Goal: Information Seeking & Learning: Learn about a topic

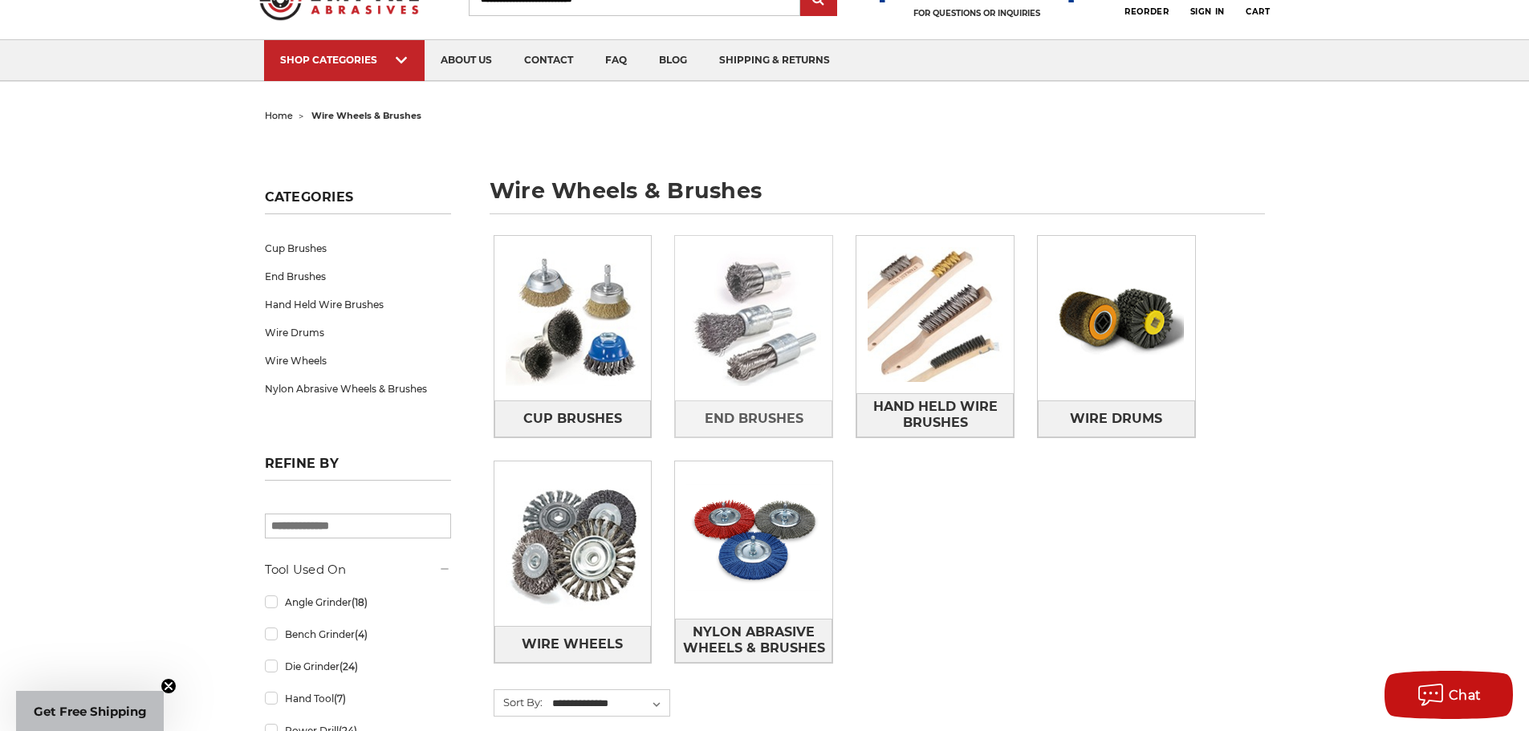
scroll to position [321, 0]
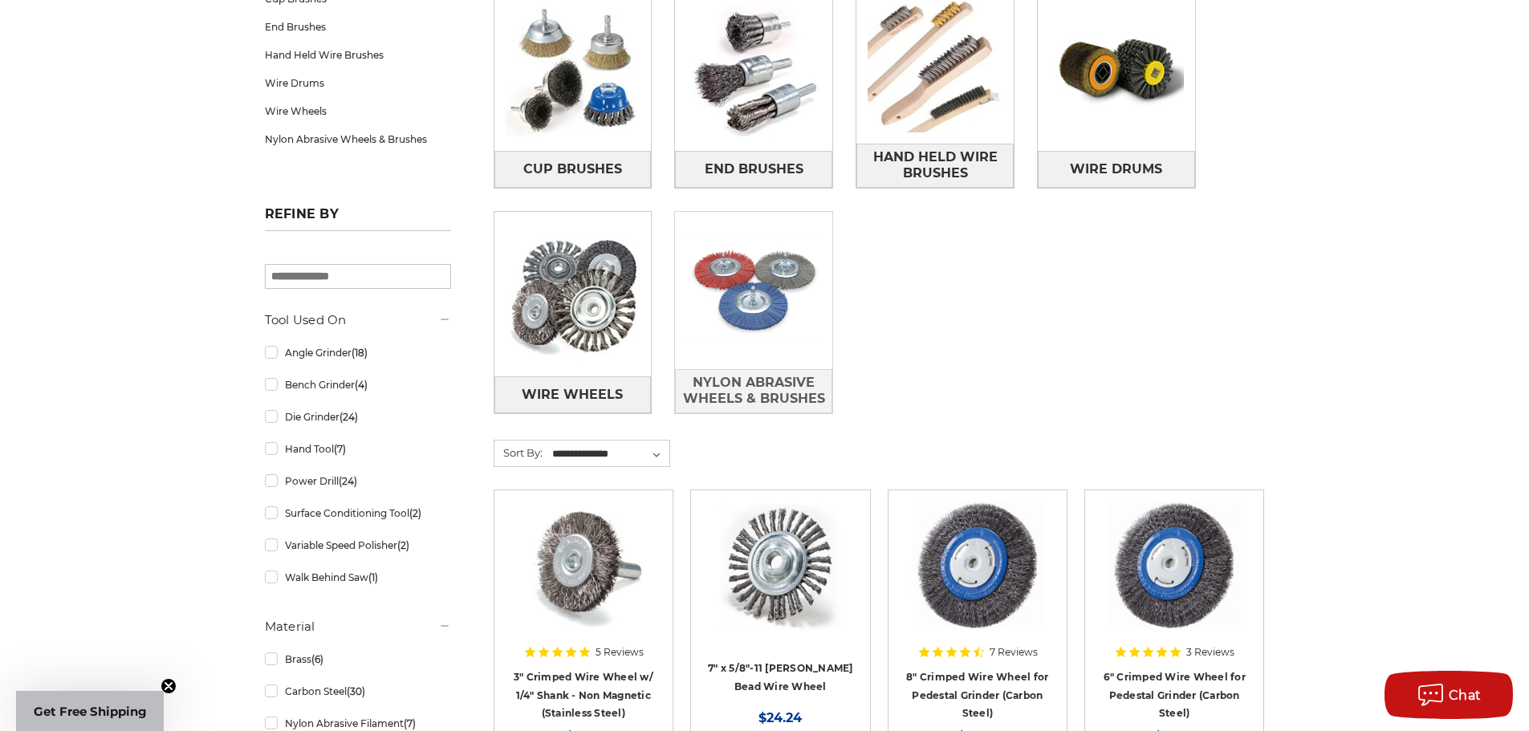
click at [742, 274] on img at bounding box center [753, 290] width 157 height 157
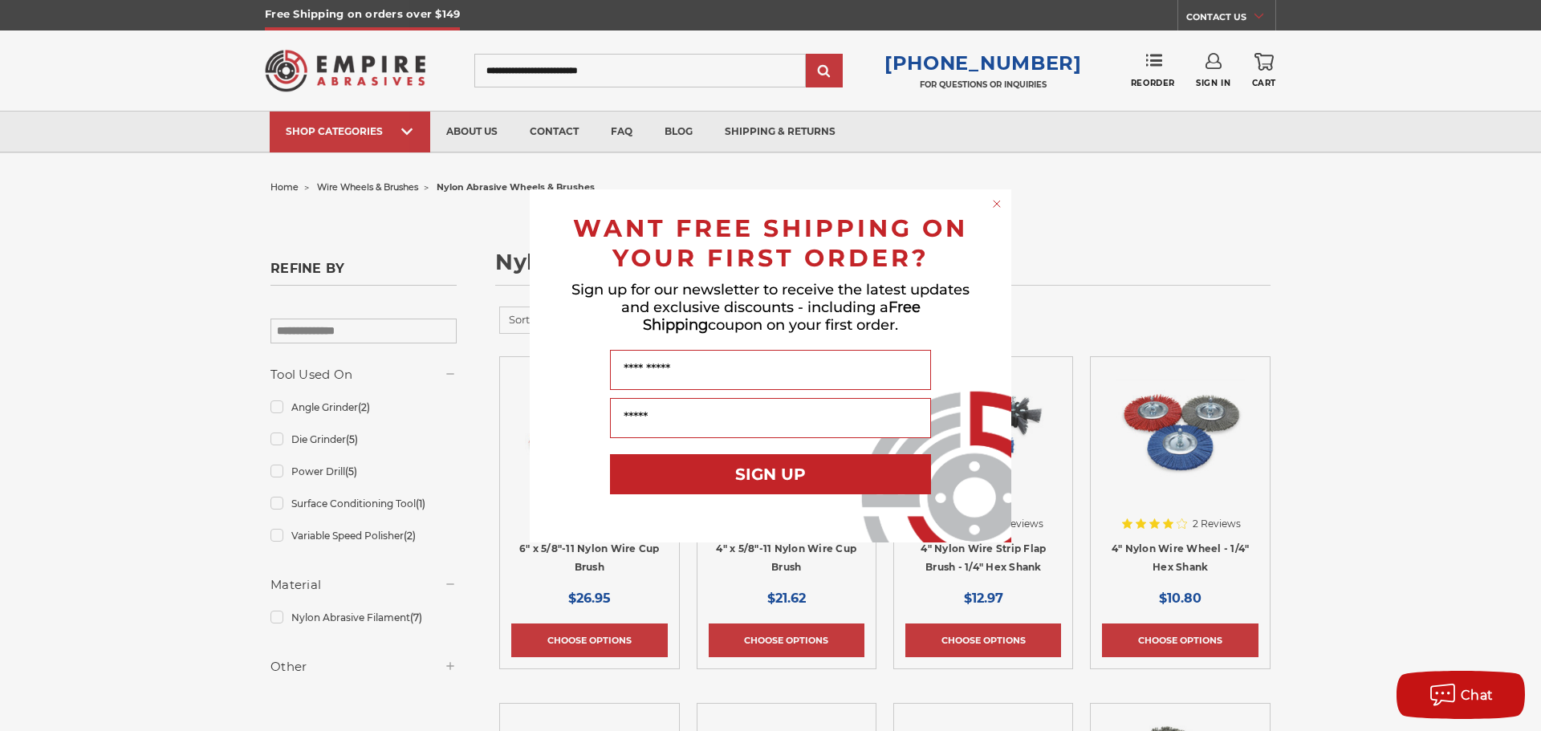
click at [997, 202] on circle "Close dialog" at bounding box center [997, 203] width 15 height 15
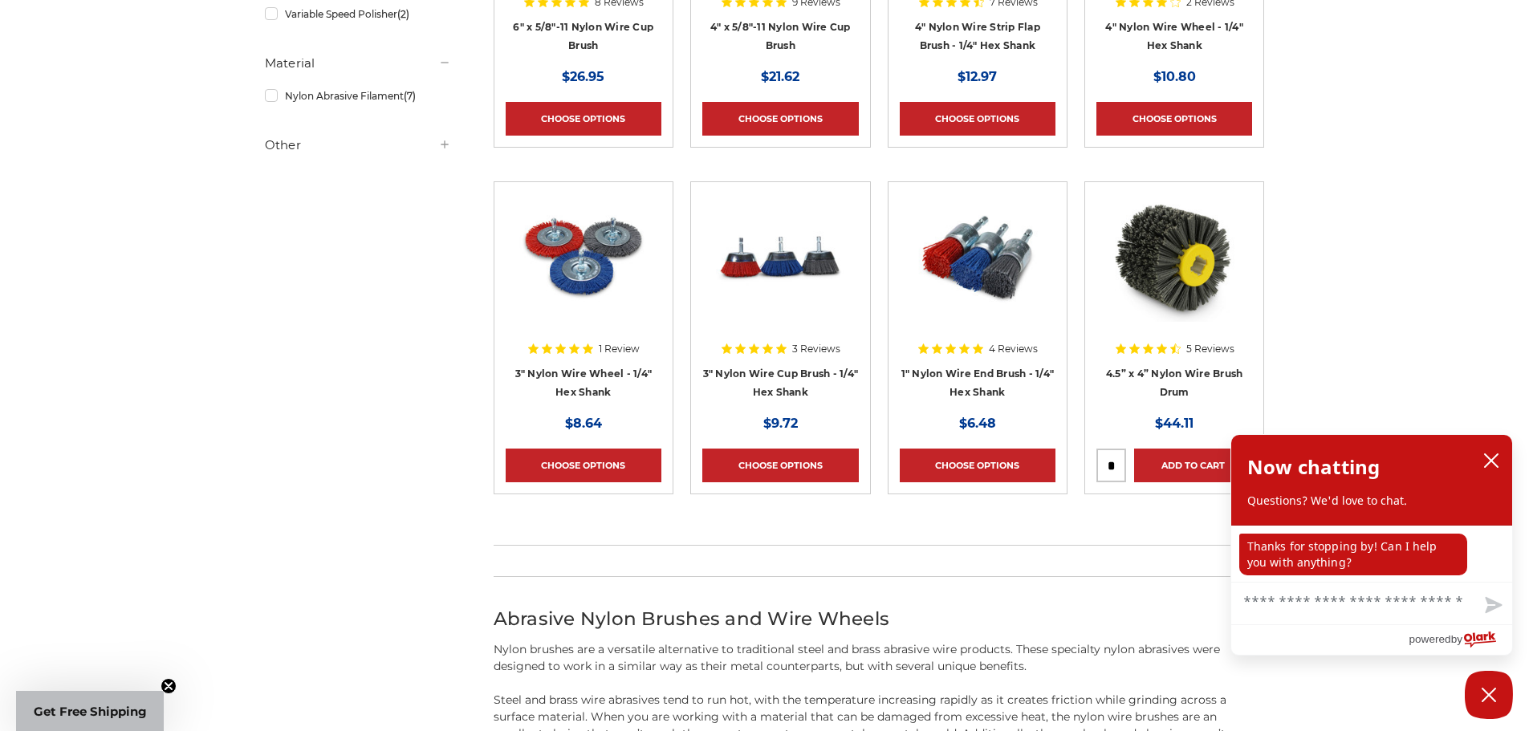
scroll to position [562, 0]
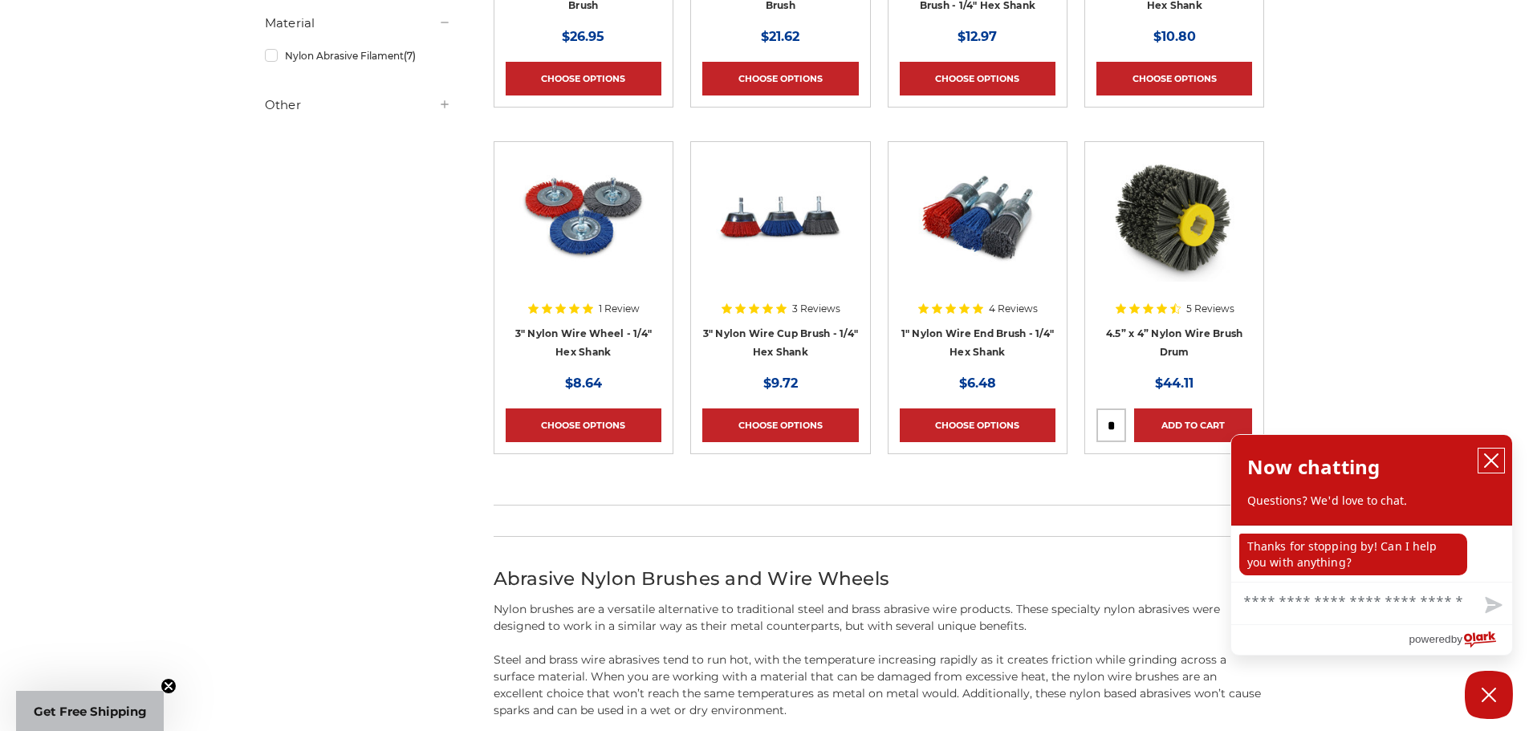
click at [1486, 457] on icon "close chatbox" at bounding box center [1491, 460] width 13 height 13
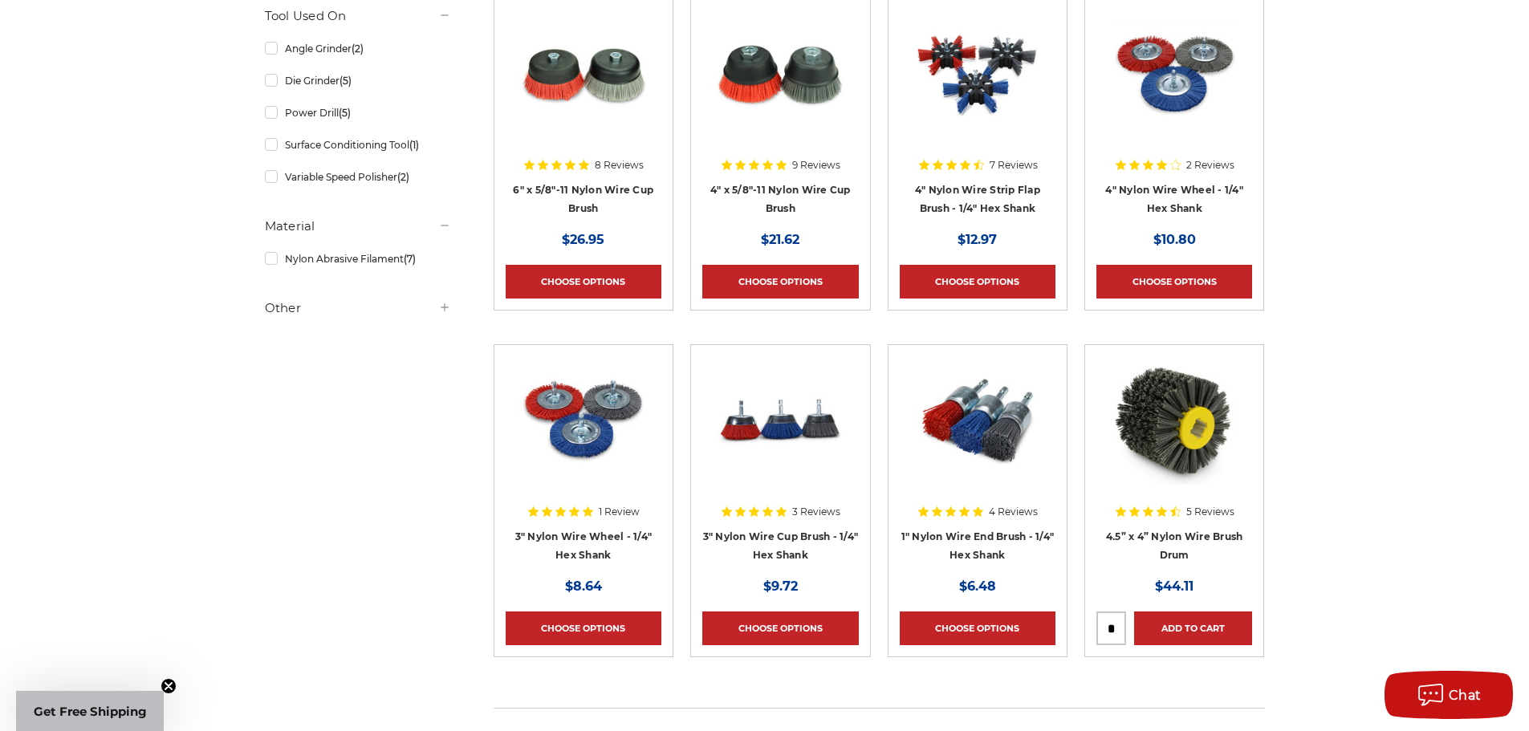
scroll to position [321, 0]
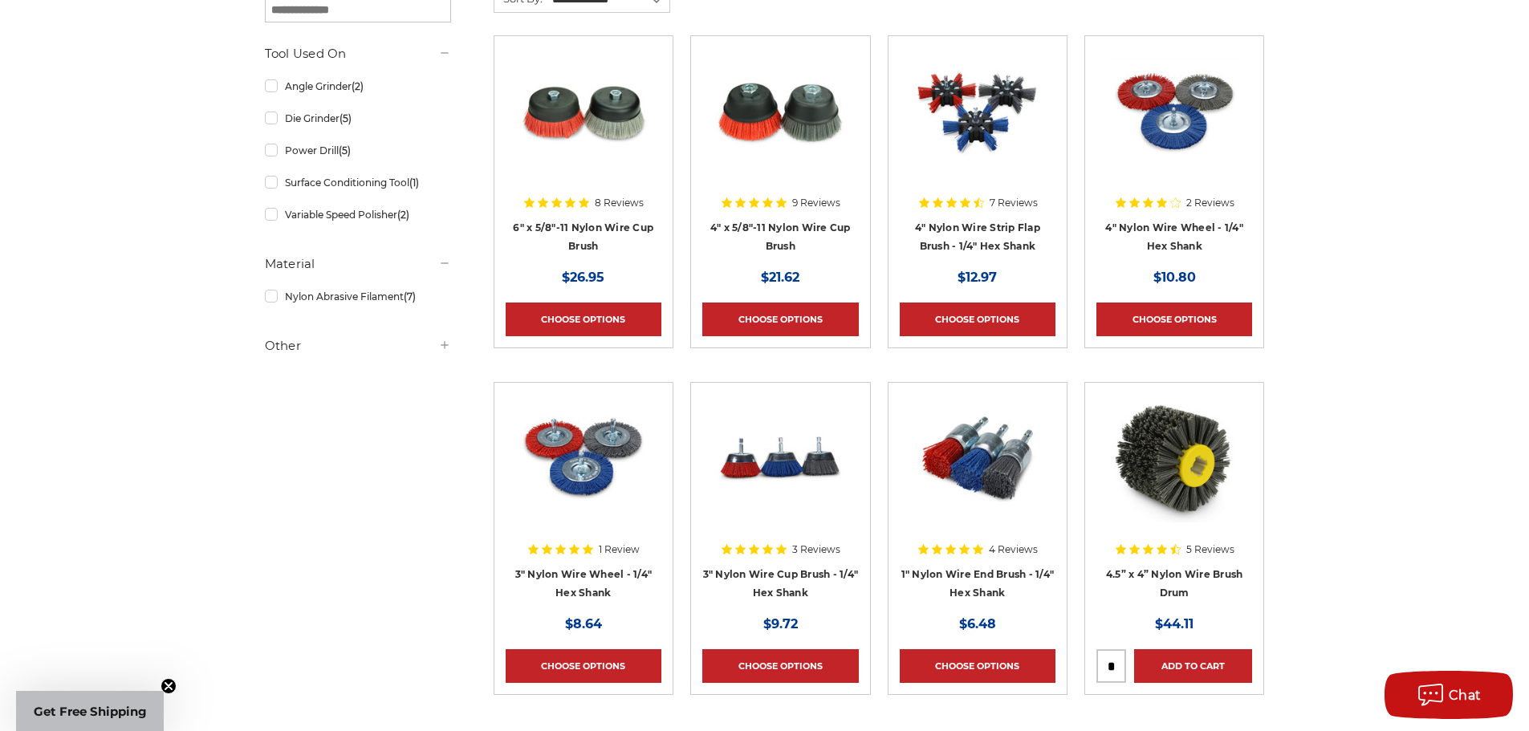
click at [1181, 130] on img at bounding box center [1174, 111] width 128 height 128
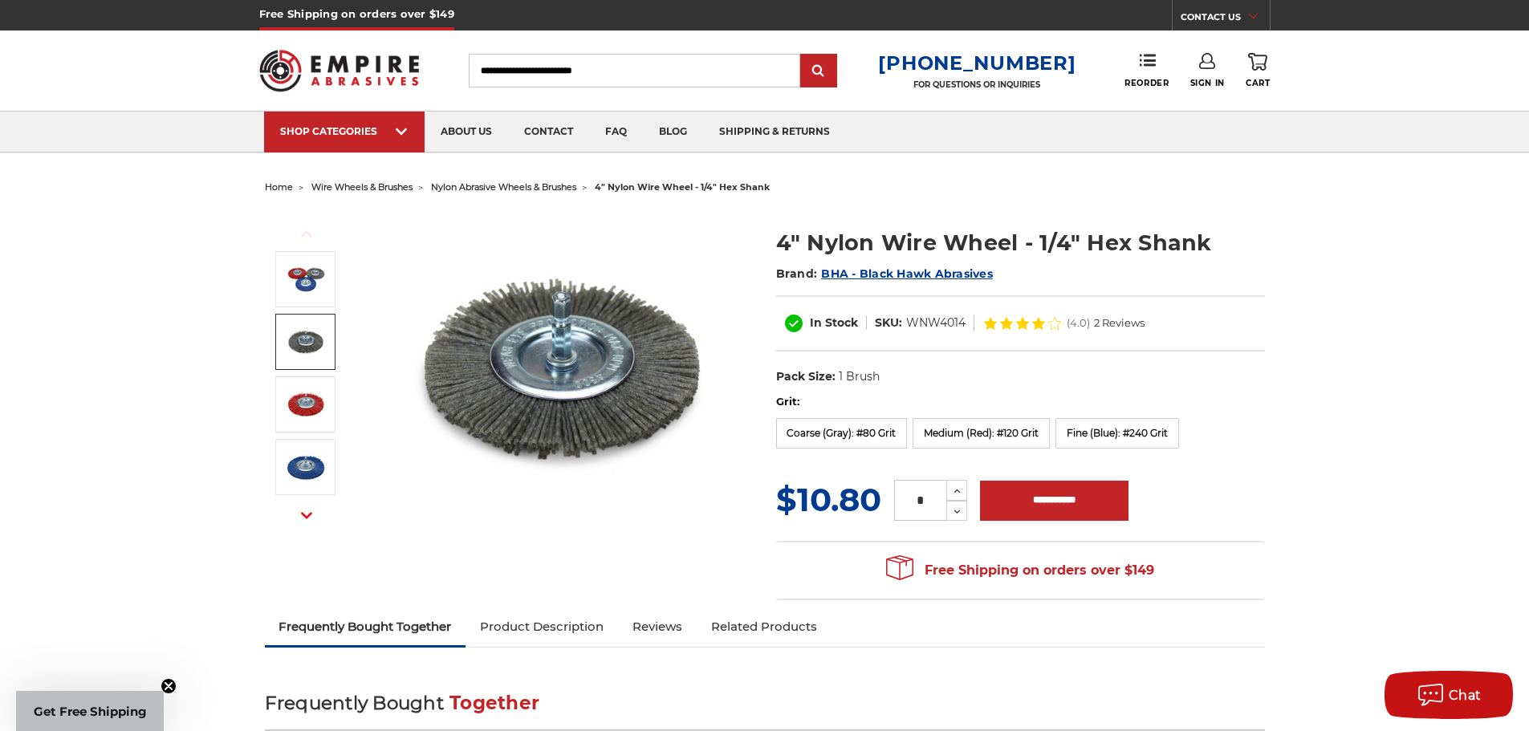
click at [302, 344] on img at bounding box center [306, 342] width 40 height 40
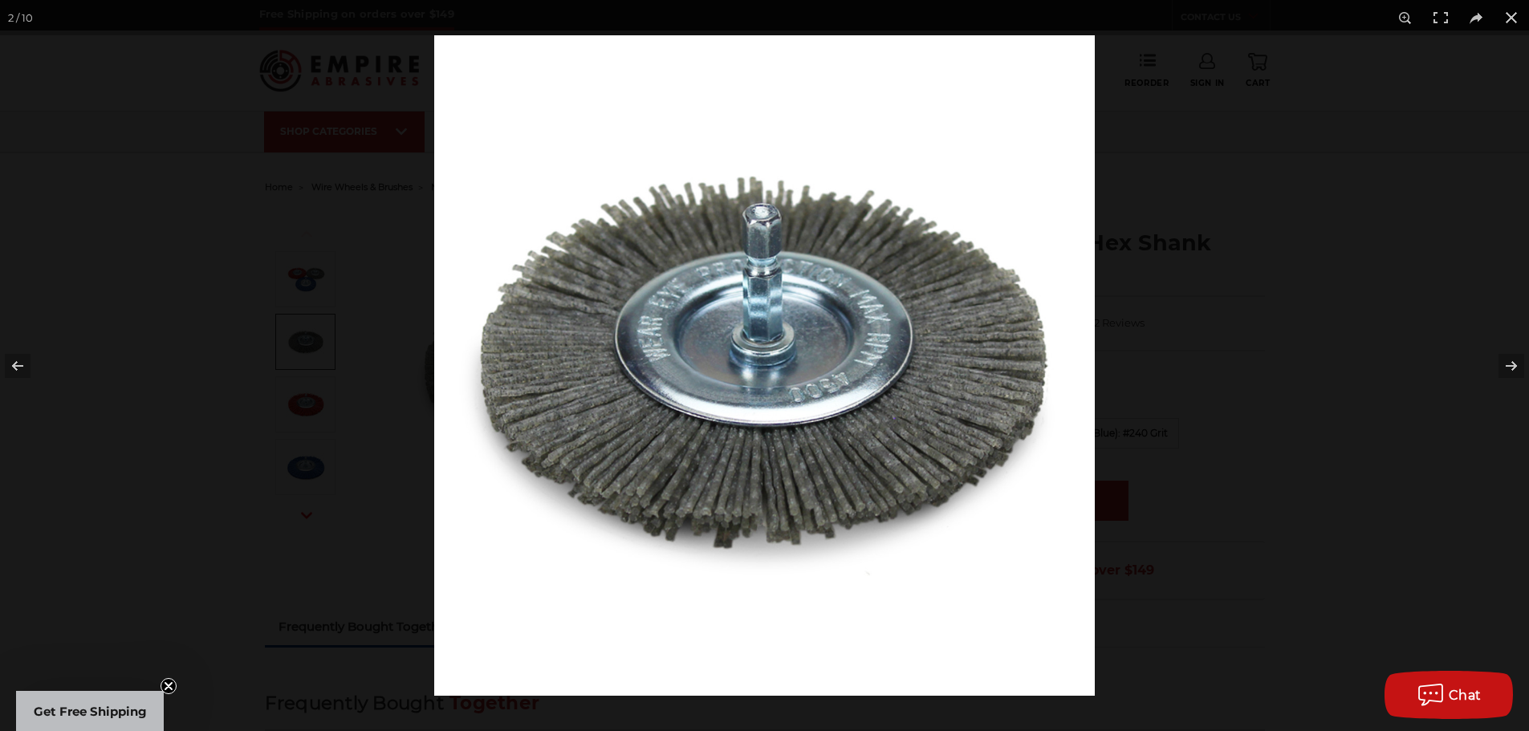
click at [804, 368] on img at bounding box center [764, 365] width 661 height 661
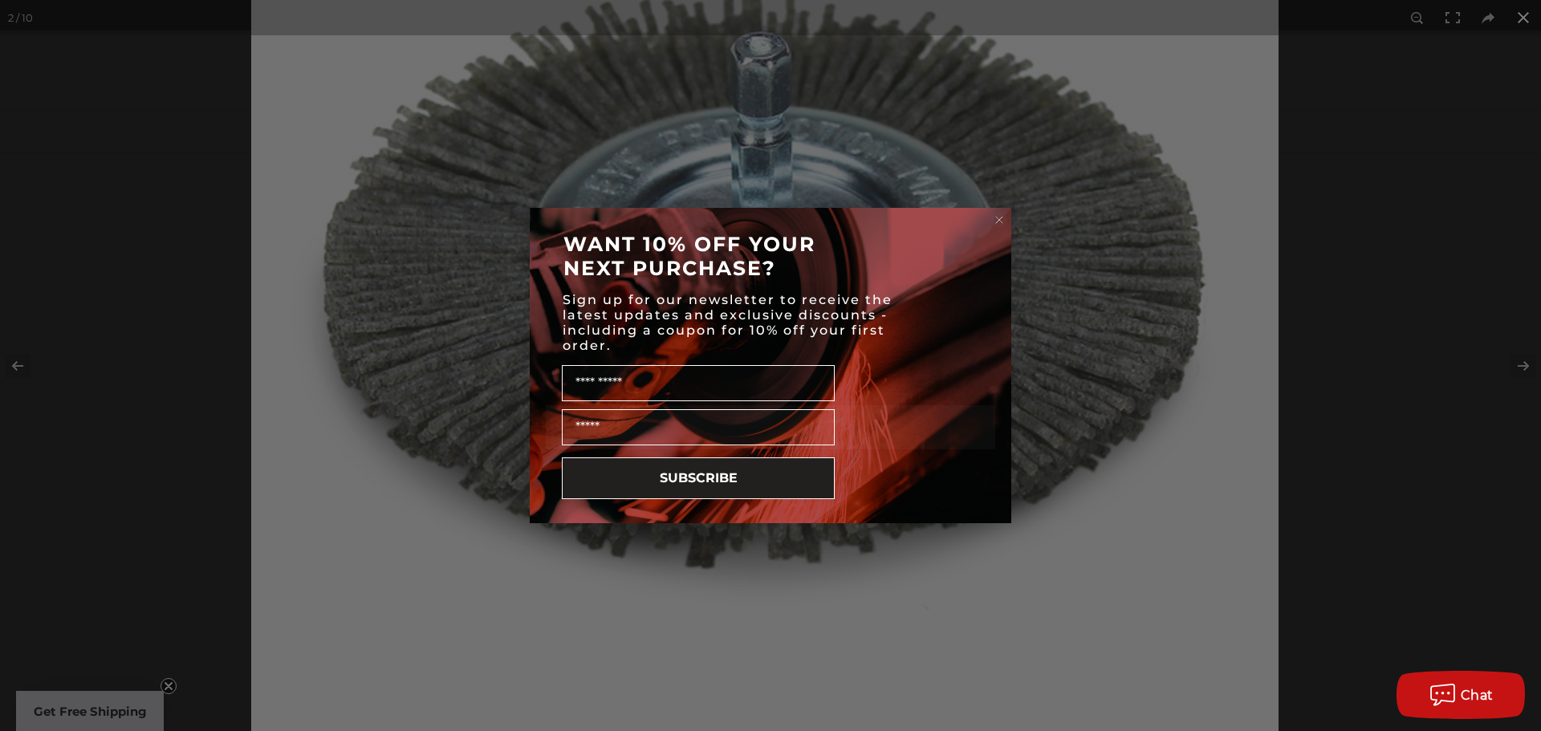
click at [1521, 14] on div "Close dialog WANT 10% OFF YOUR NEXT PURCHASE? Sign up for our newsletter to rec…" at bounding box center [770, 365] width 1541 height 731
click at [1002, 215] on circle "Close dialog" at bounding box center [999, 220] width 15 height 15
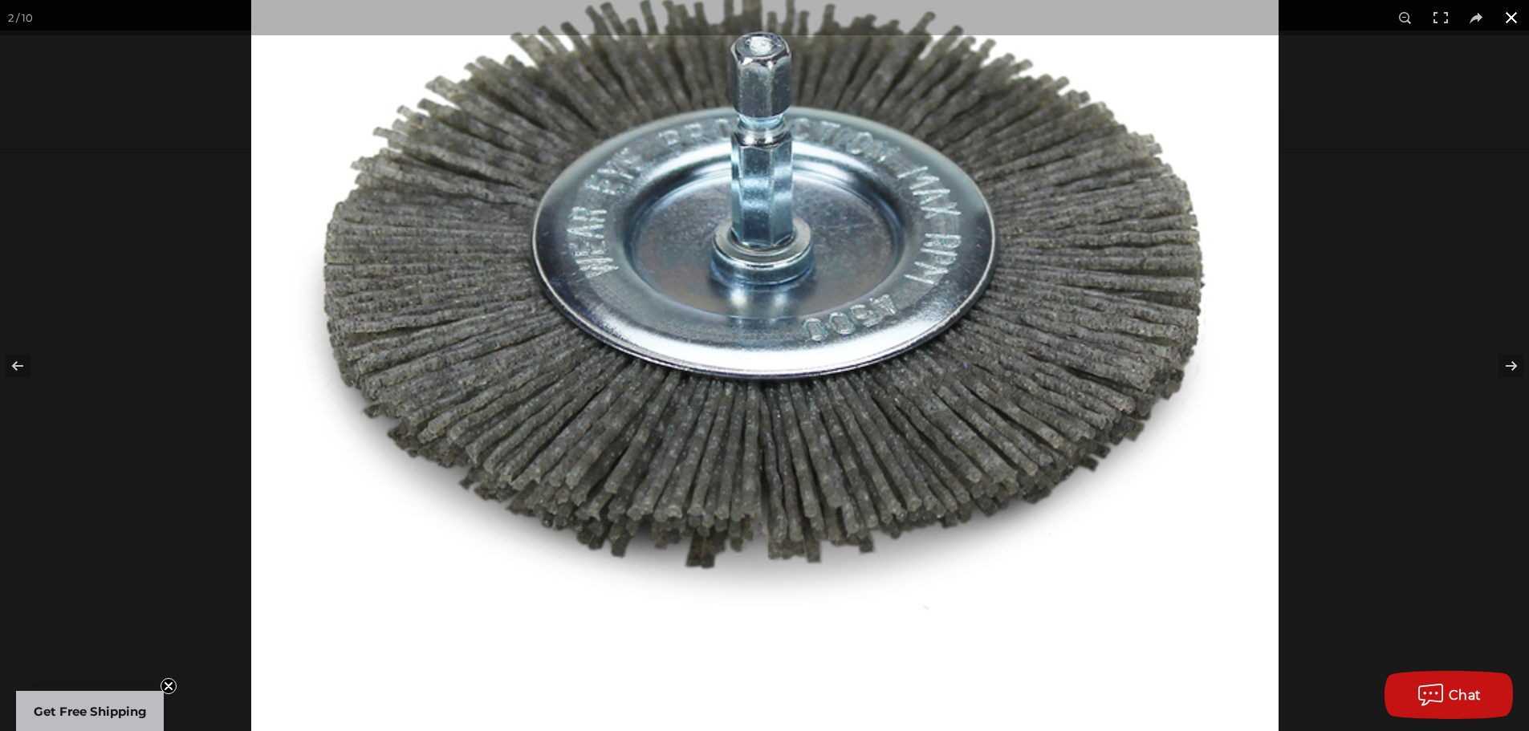
click at [1507, 14] on button at bounding box center [1511, 17] width 35 height 35
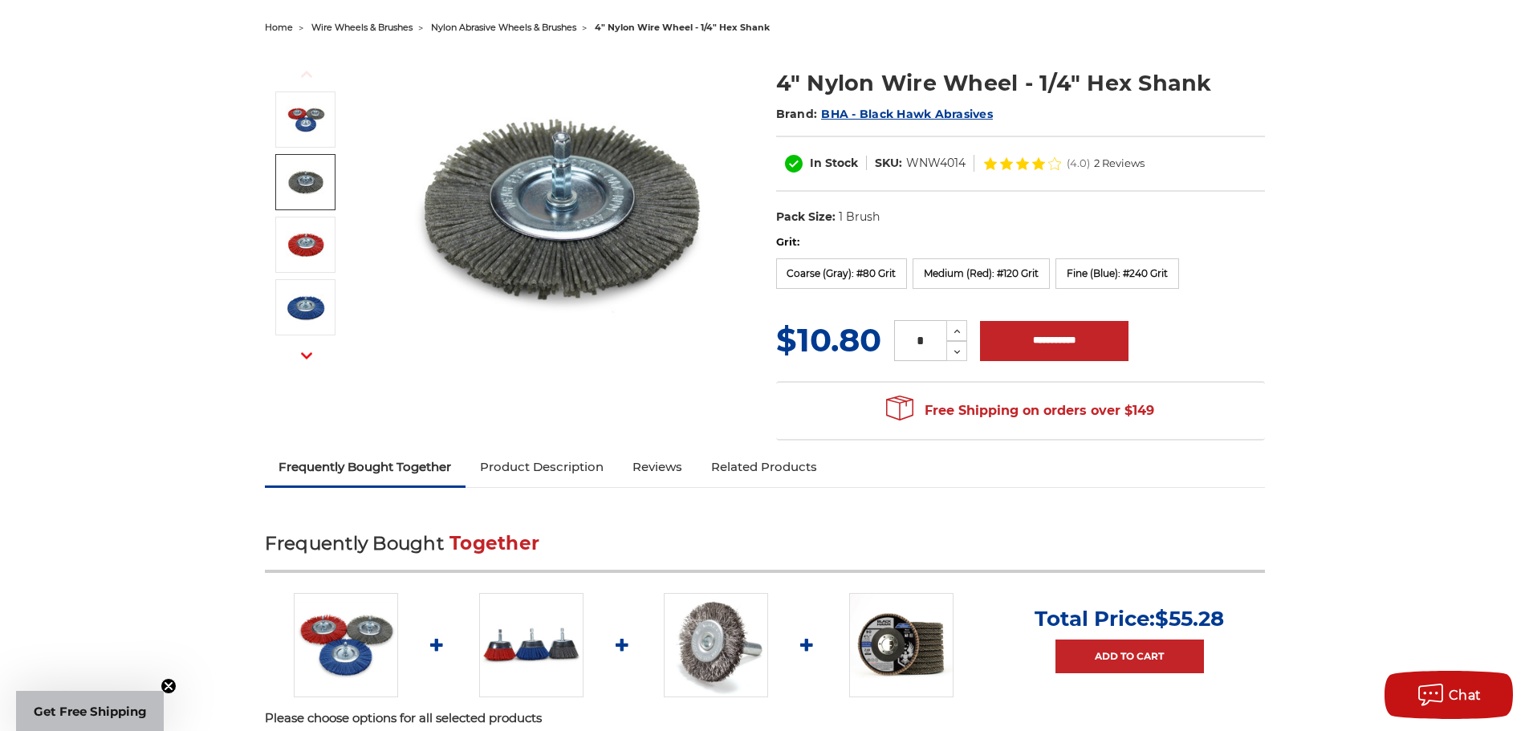
scroll to position [161, 0]
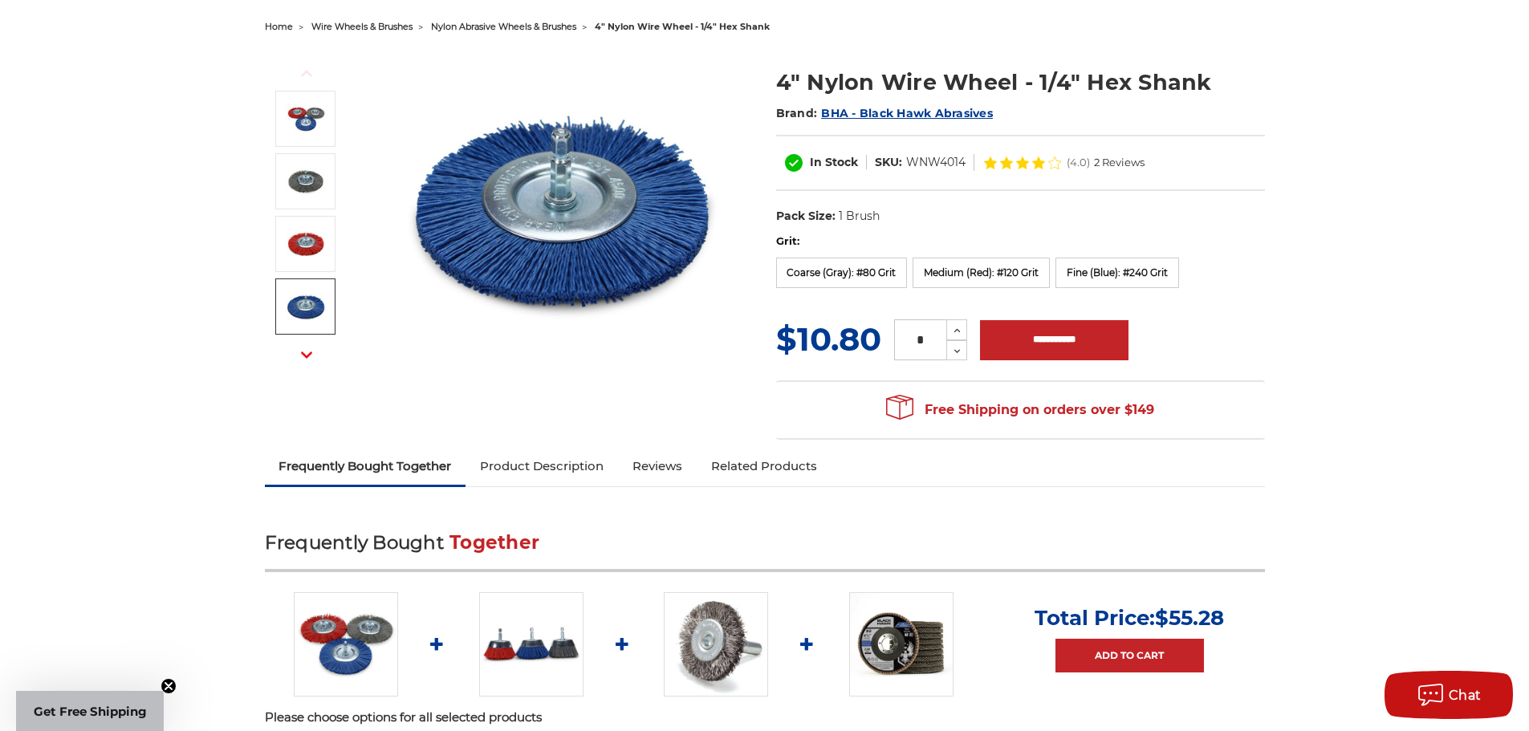
click at [309, 352] on icon "button" at bounding box center [306, 354] width 11 height 11
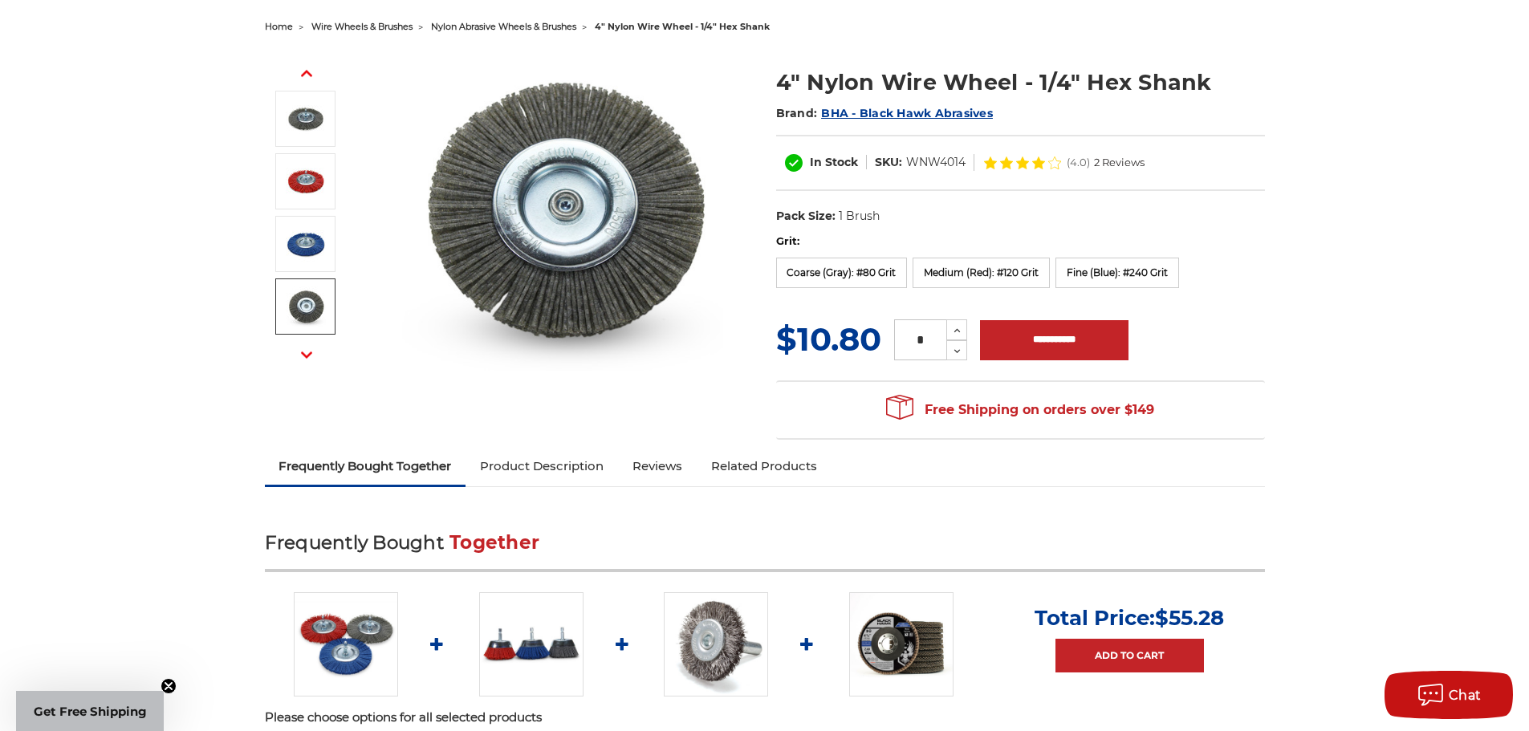
click at [302, 302] on img at bounding box center [306, 307] width 40 height 40
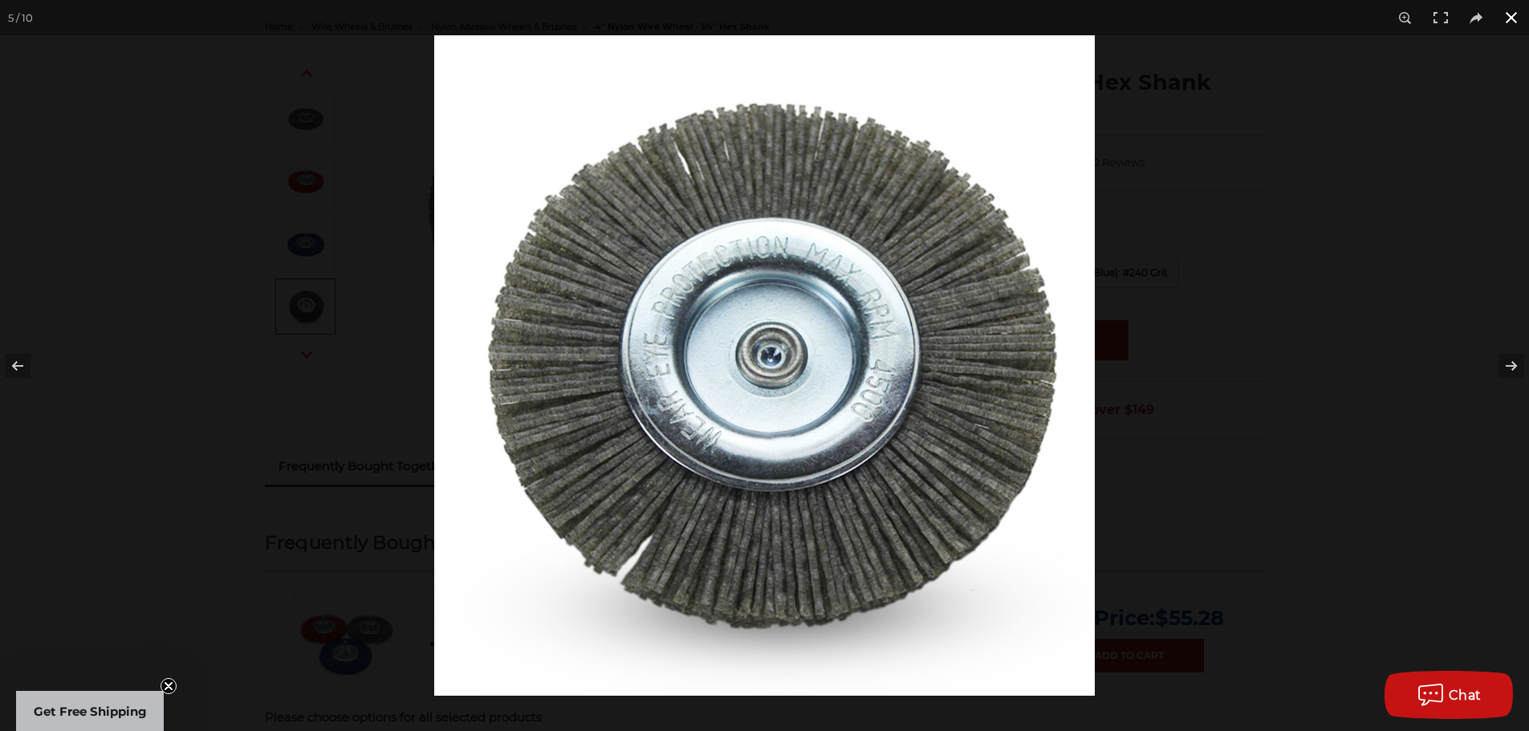
click at [1507, 12] on button at bounding box center [1511, 17] width 35 height 35
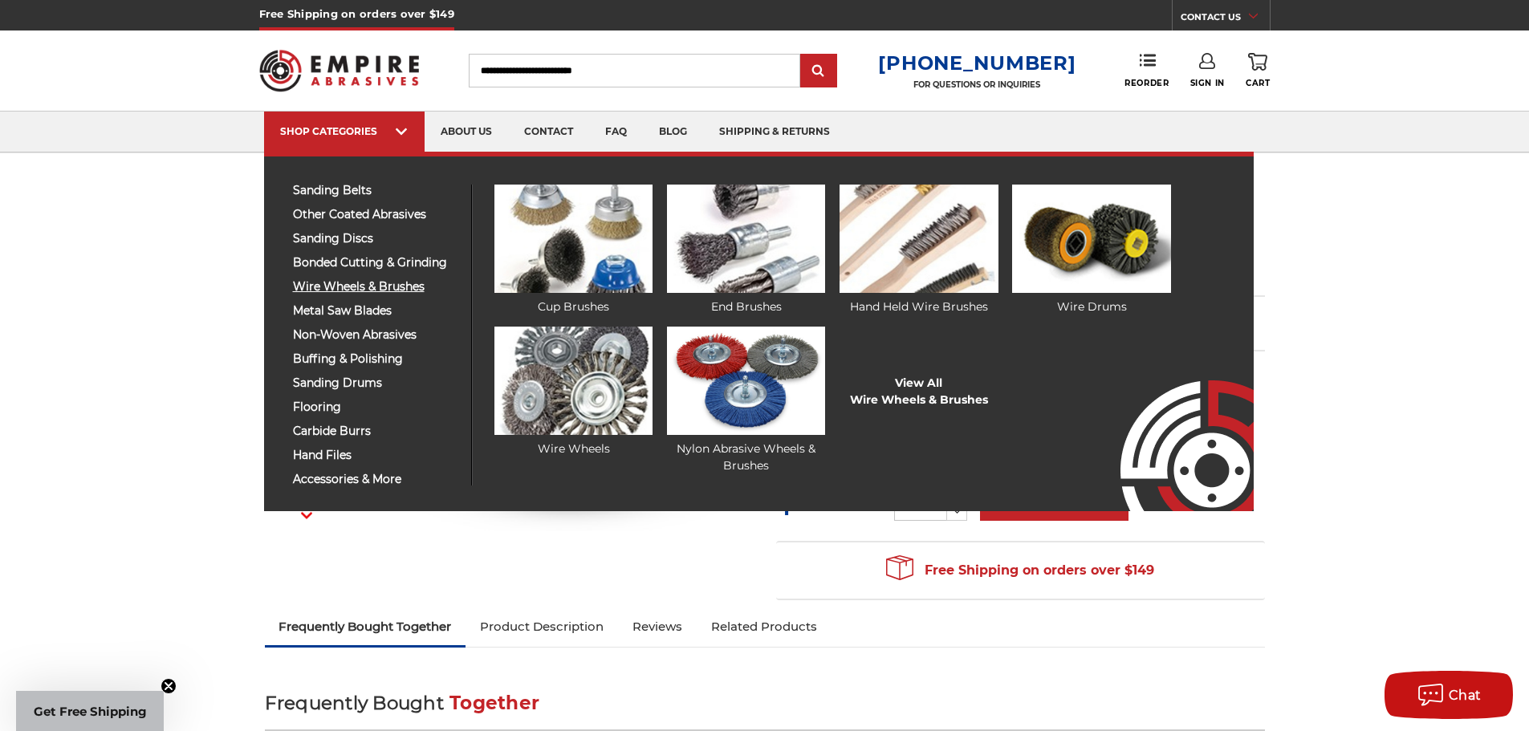
click at [364, 286] on span "wire wheels & brushes" at bounding box center [376, 287] width 166 height 12
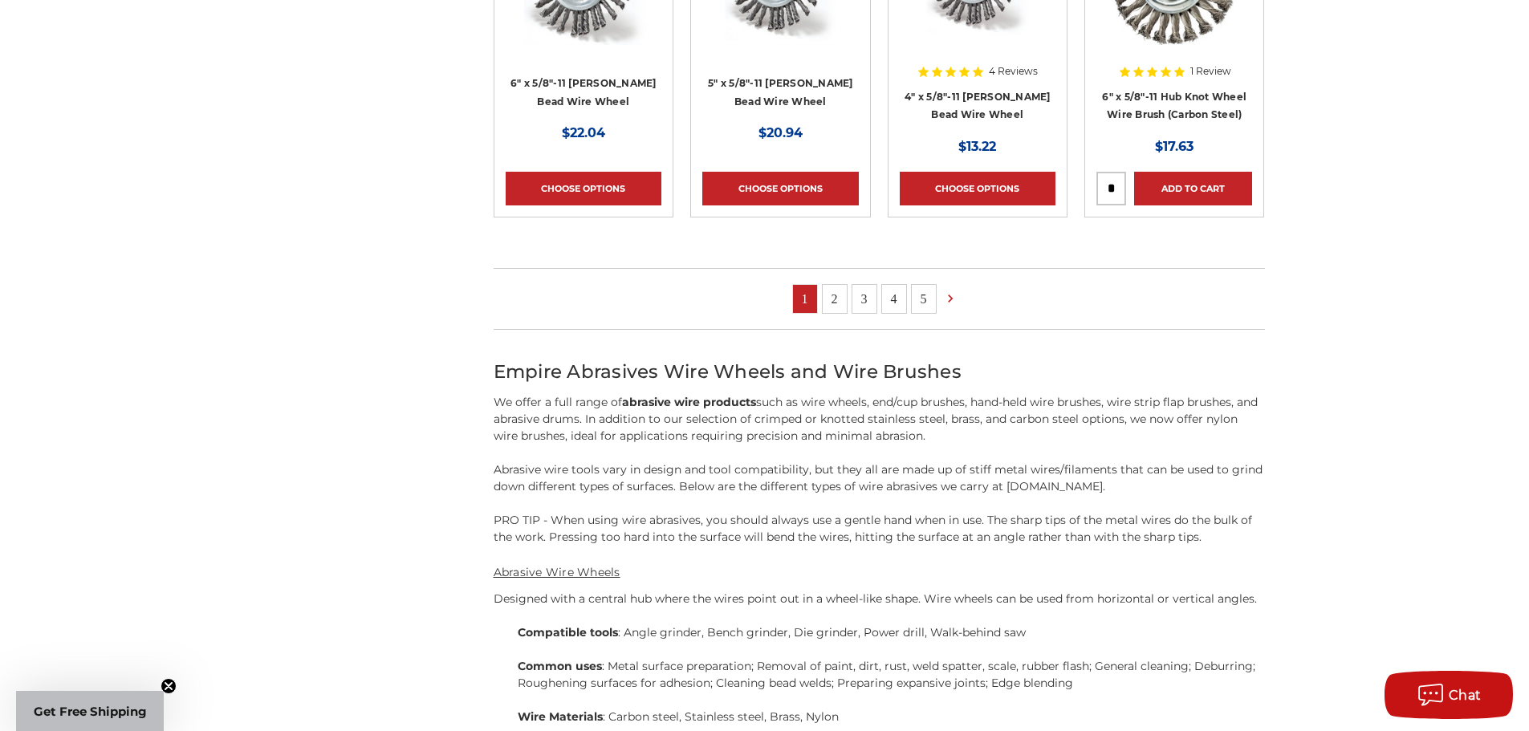
scroll to position [1605, 0]
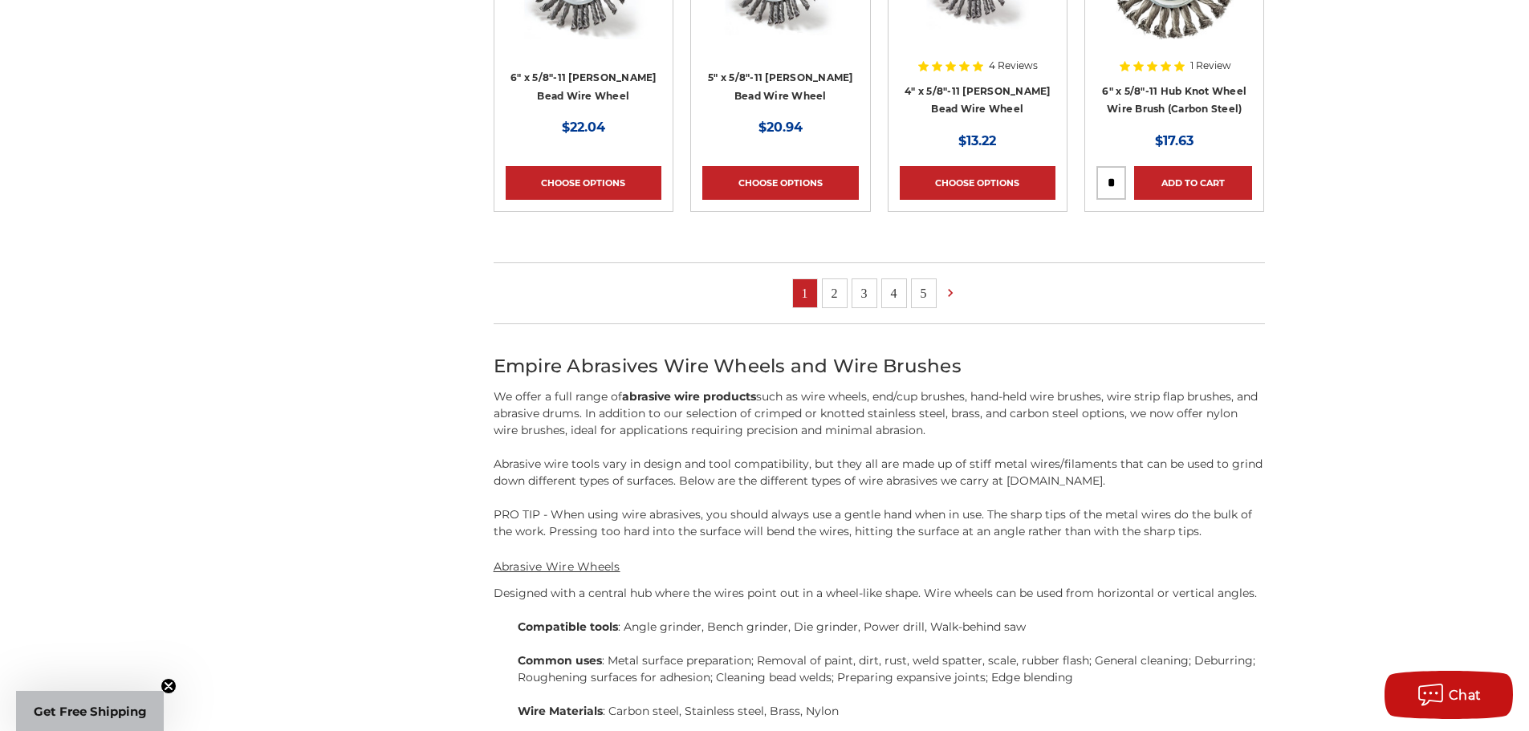
click at [831, 287] on link "2" at bounding box center [835, 293] width 24 height 28
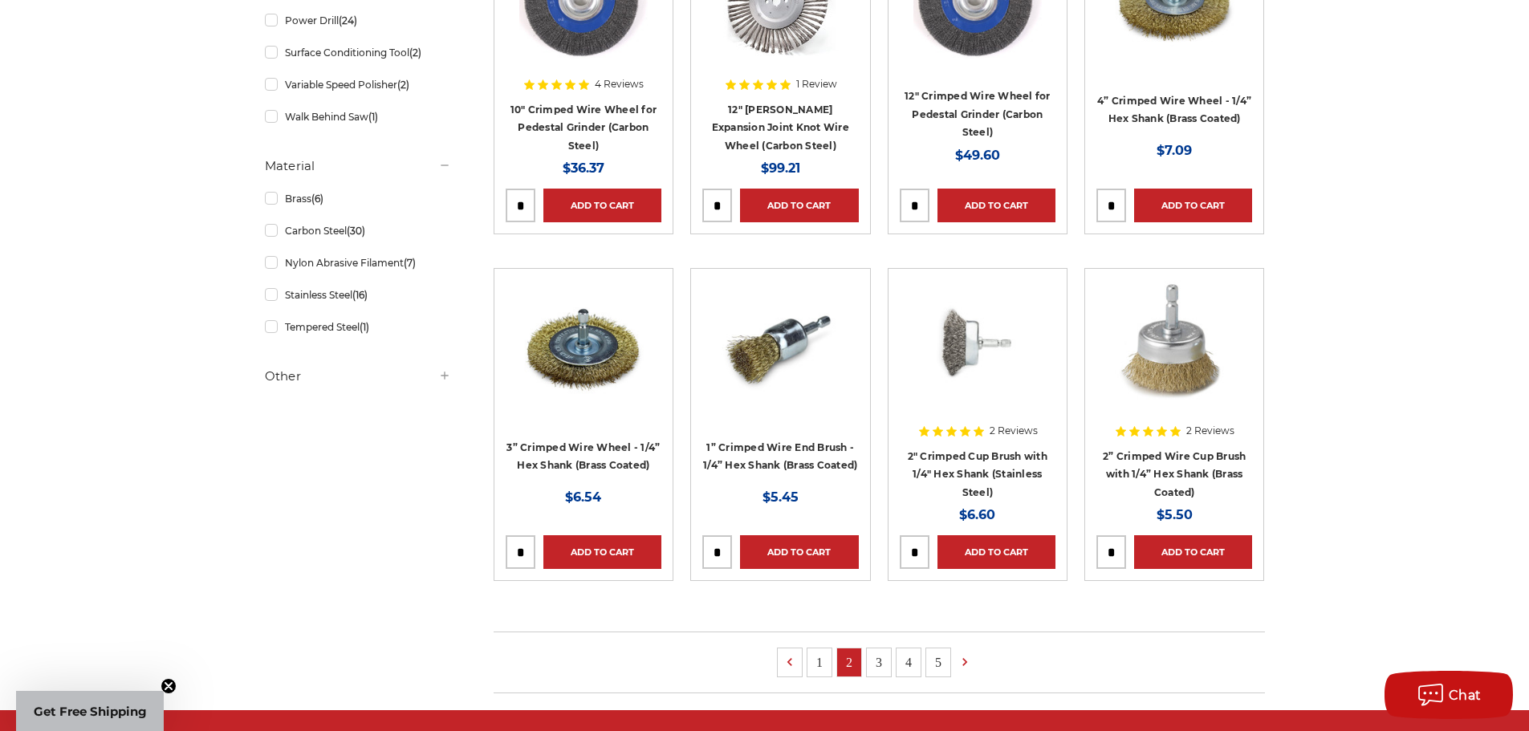
scroll to position [883, 0]
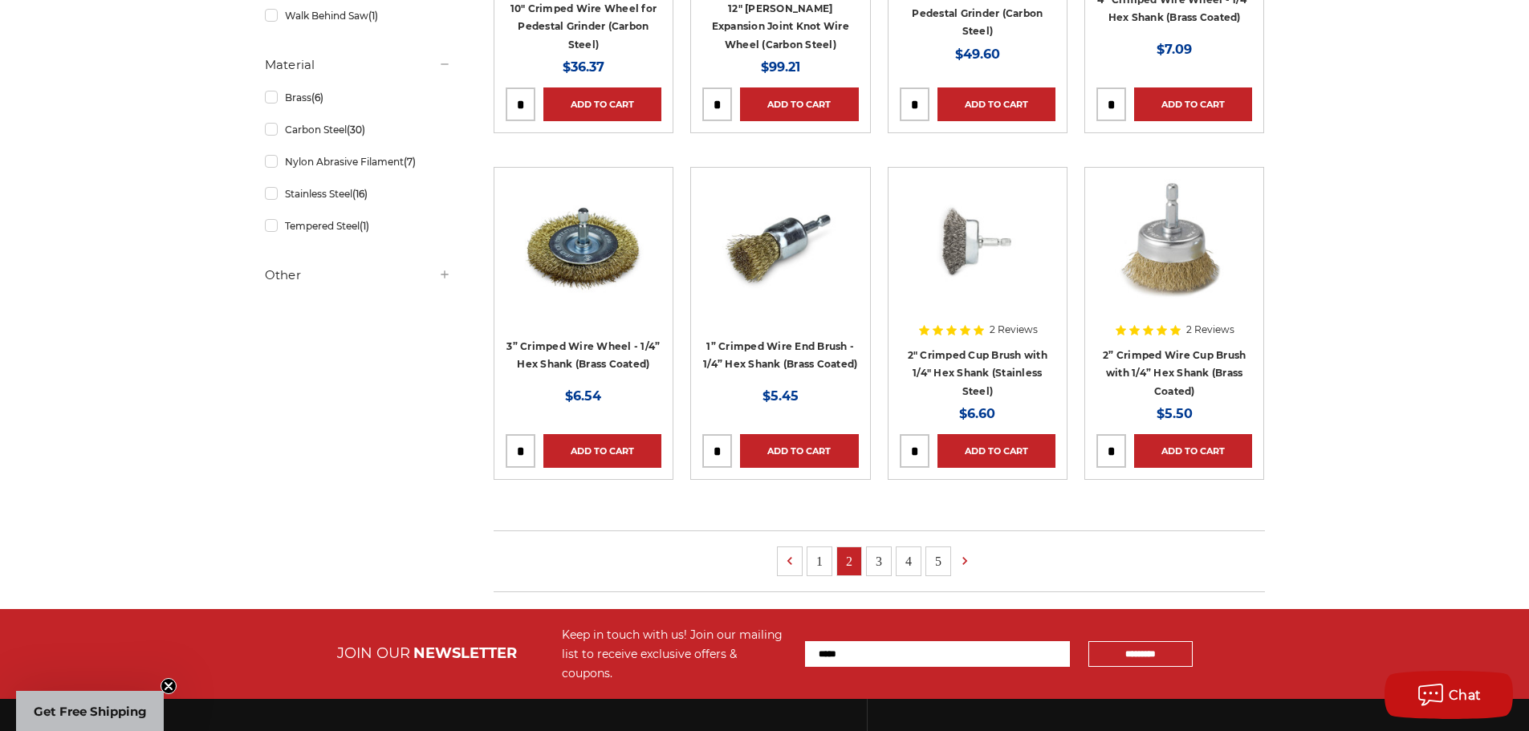
click at [875, 559] on link "3" at bounding box center [879, 561] width 24 height 28
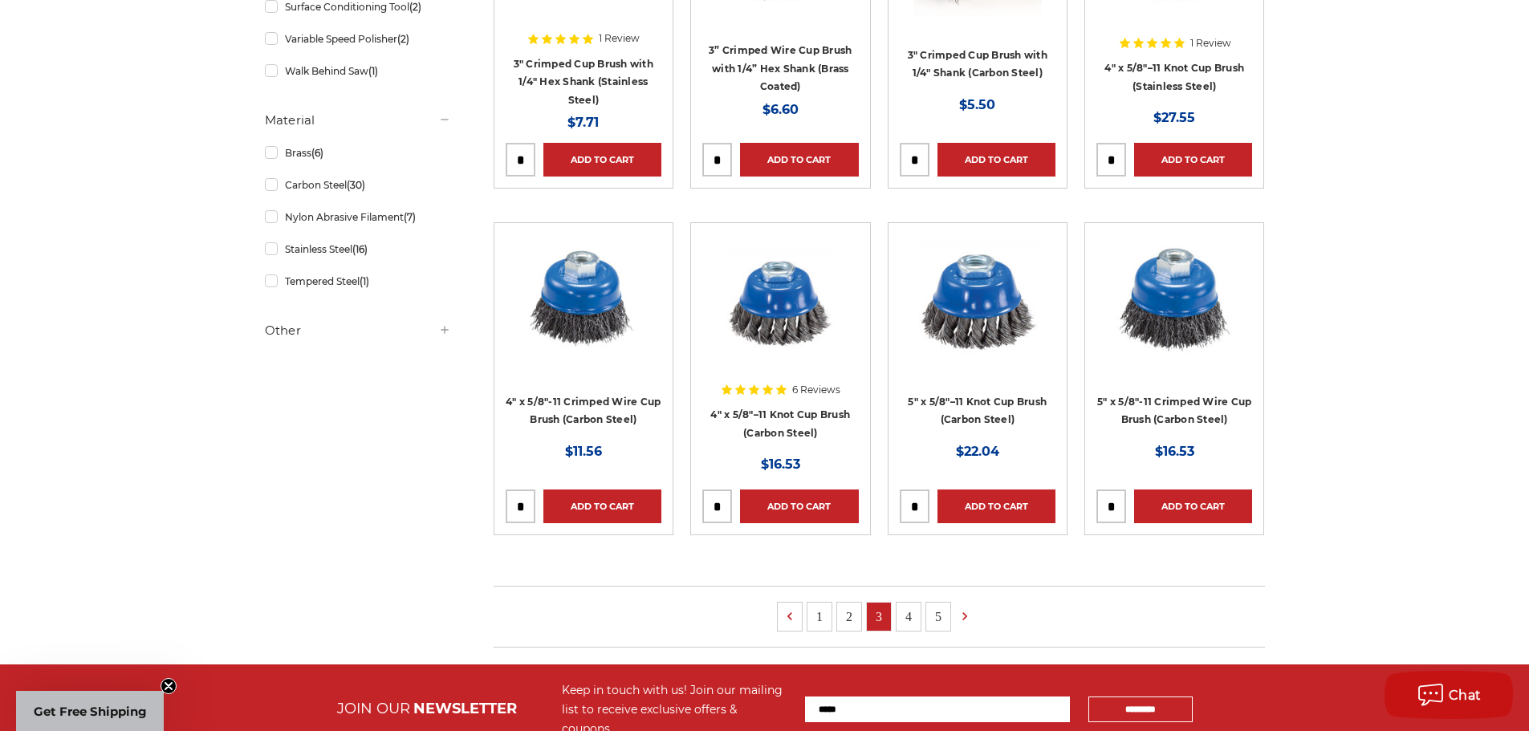
scroll to position [883, 0]
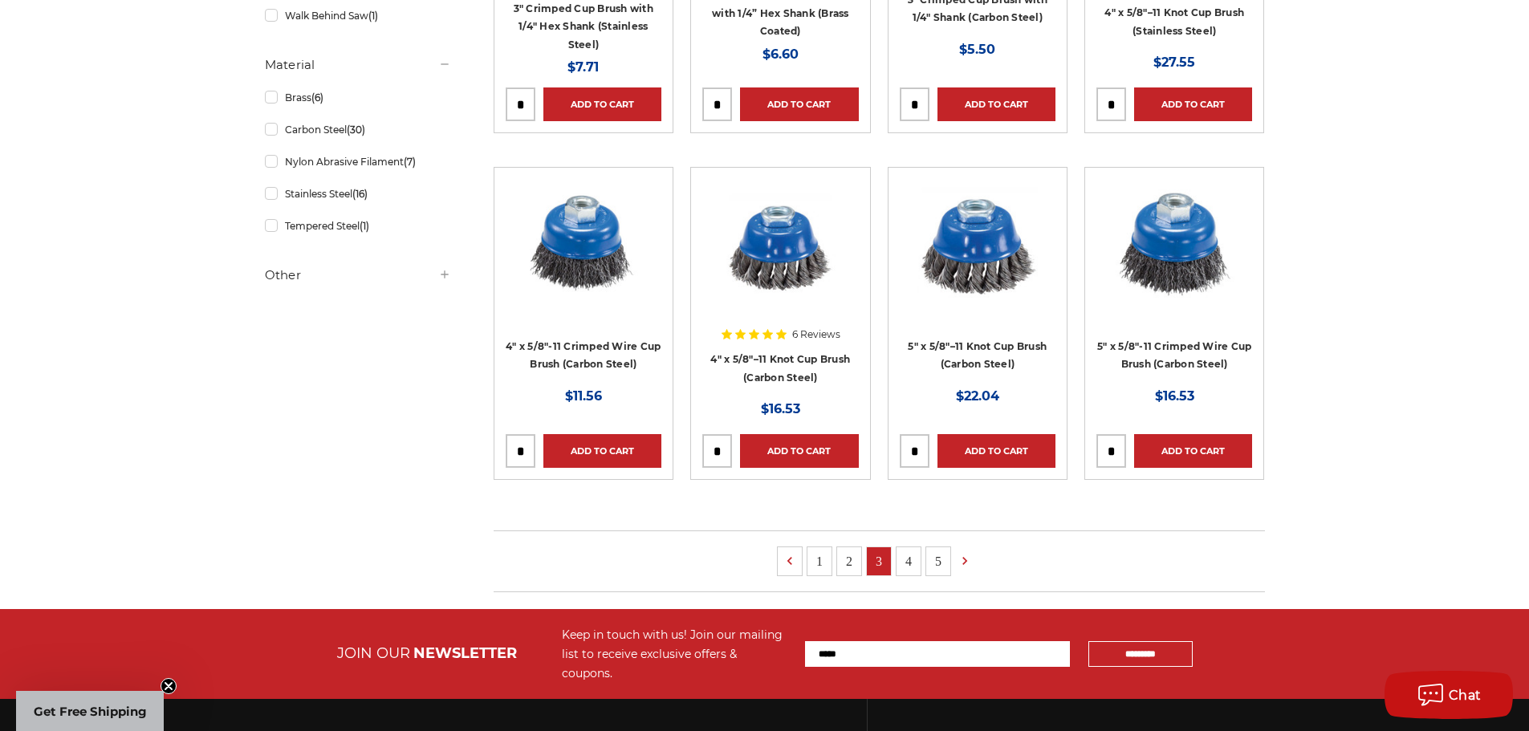
click at [901, 565] on link "4" at bounding box center [909, 561] width 24 height 28
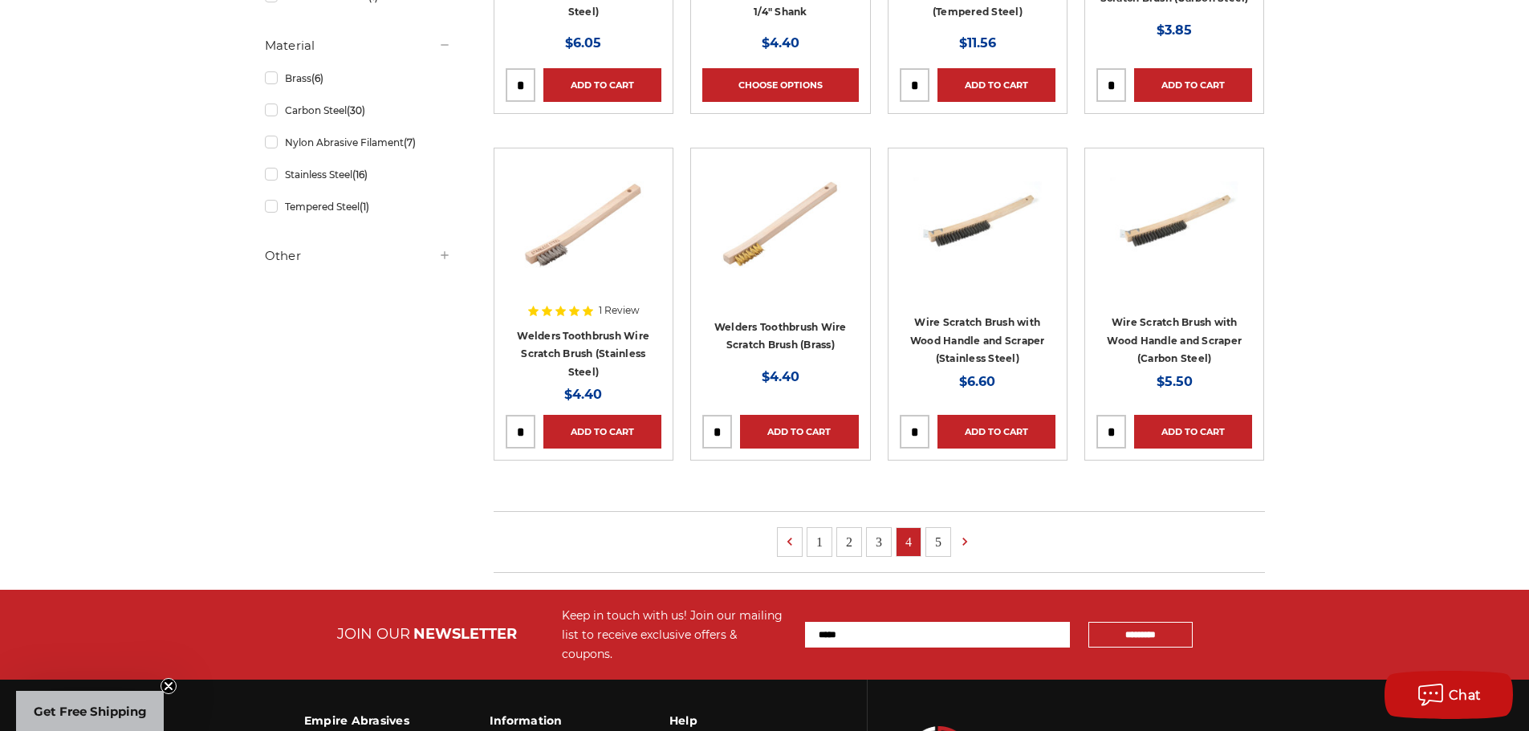
scroll to position [1043, 0]
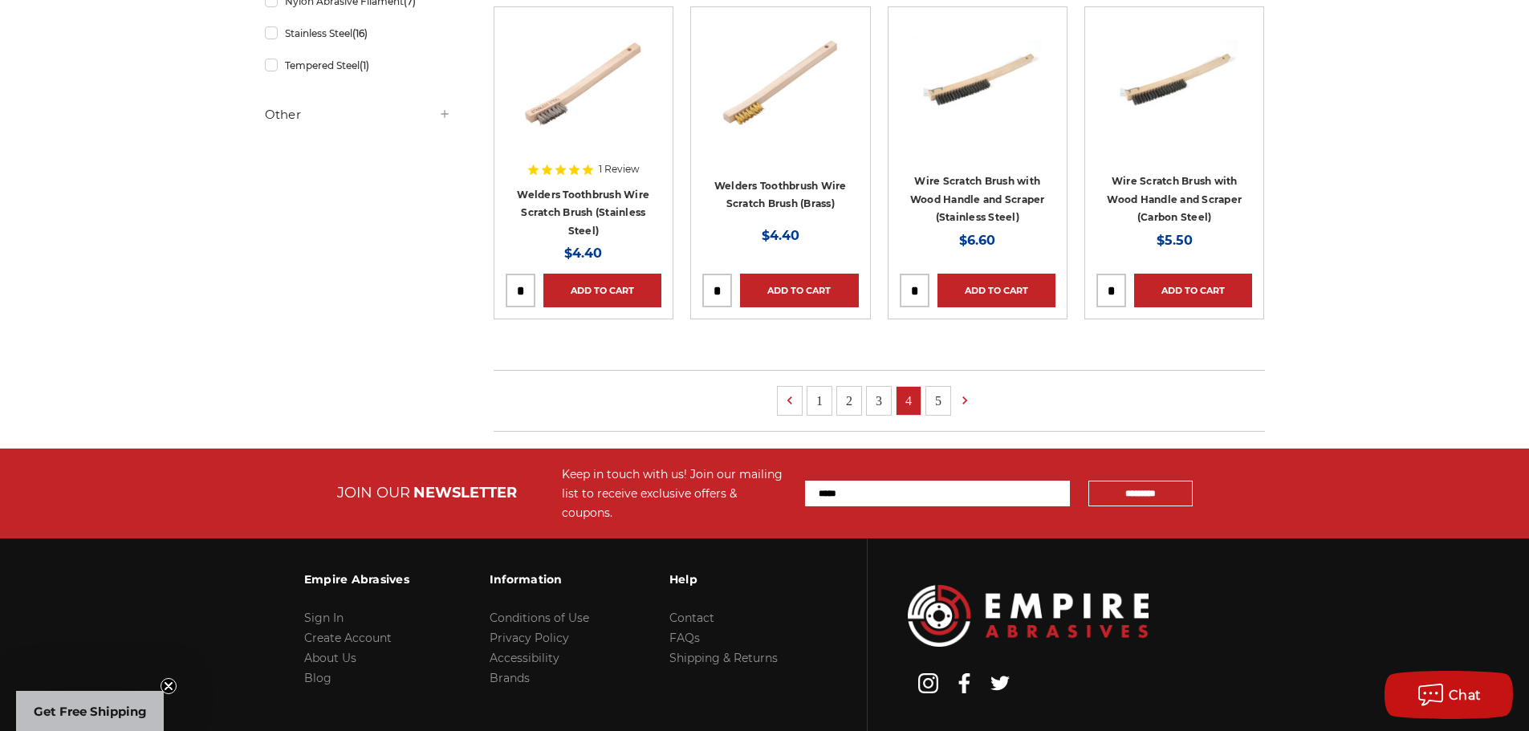
click at [937, 395] on link "5" at bounding box center [938, 401] width 24 height 28
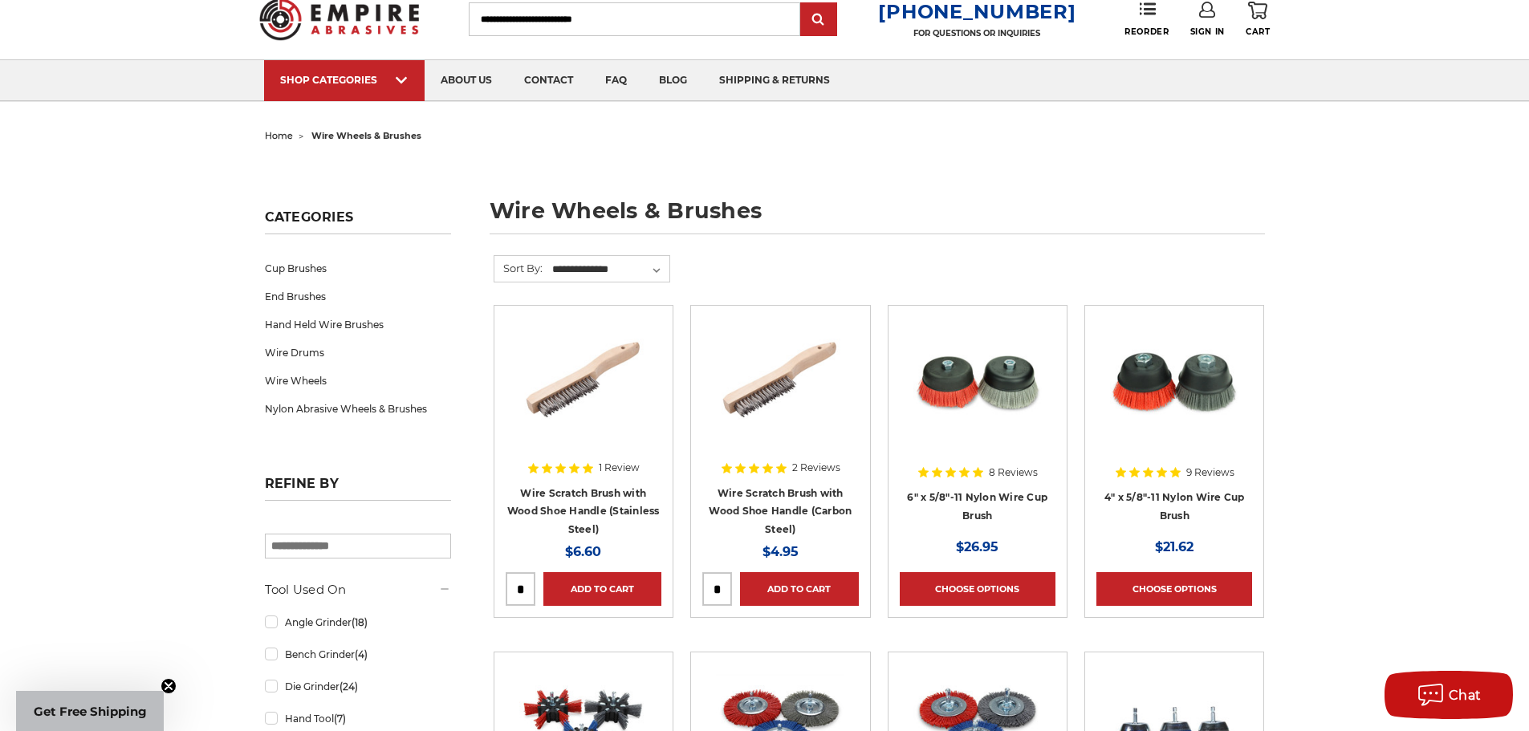
scroll to position [80, 0]
